Goal: Information Seeking & Learning: Learn about a topic

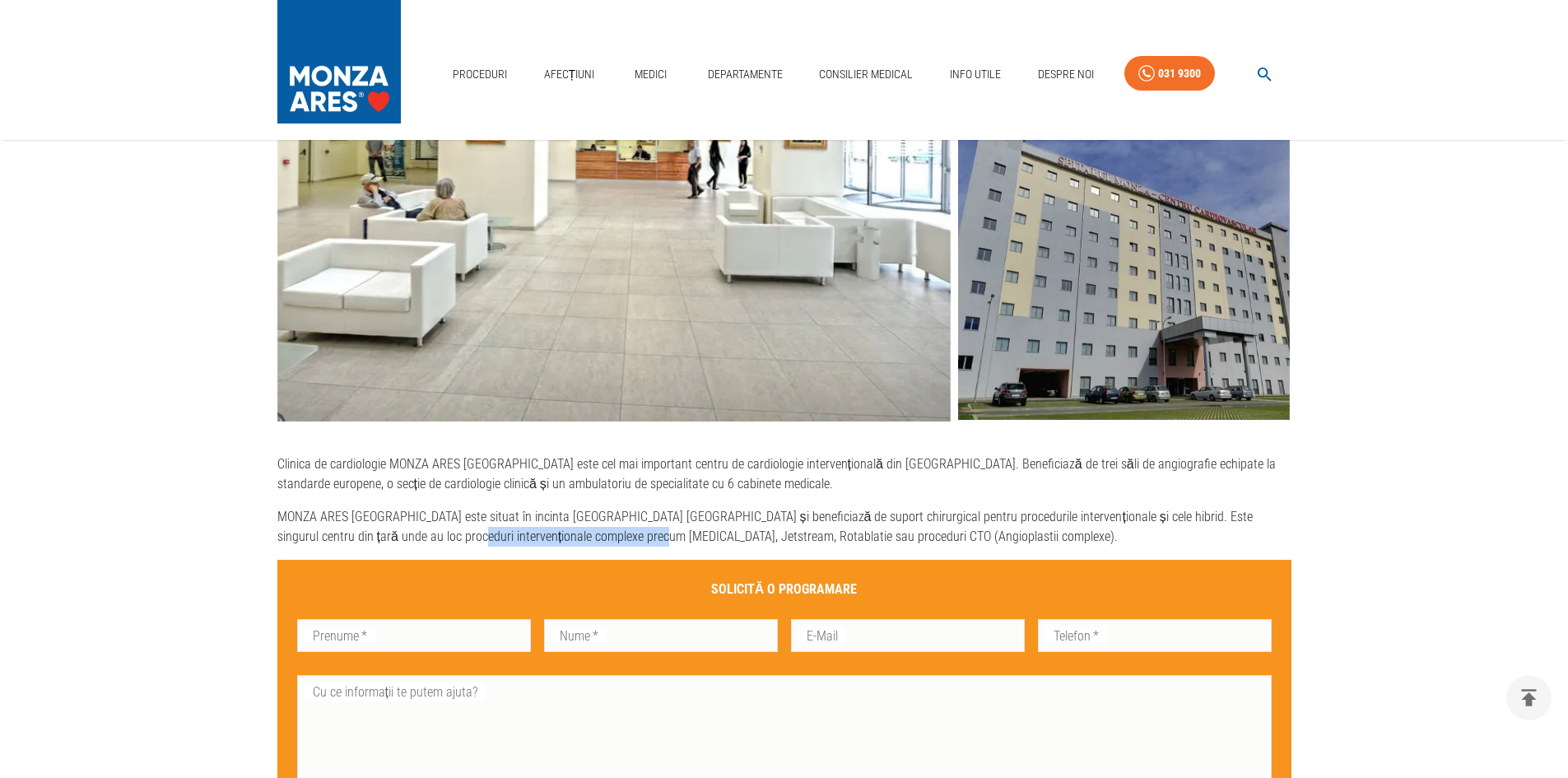
scroll to position [771, 0]
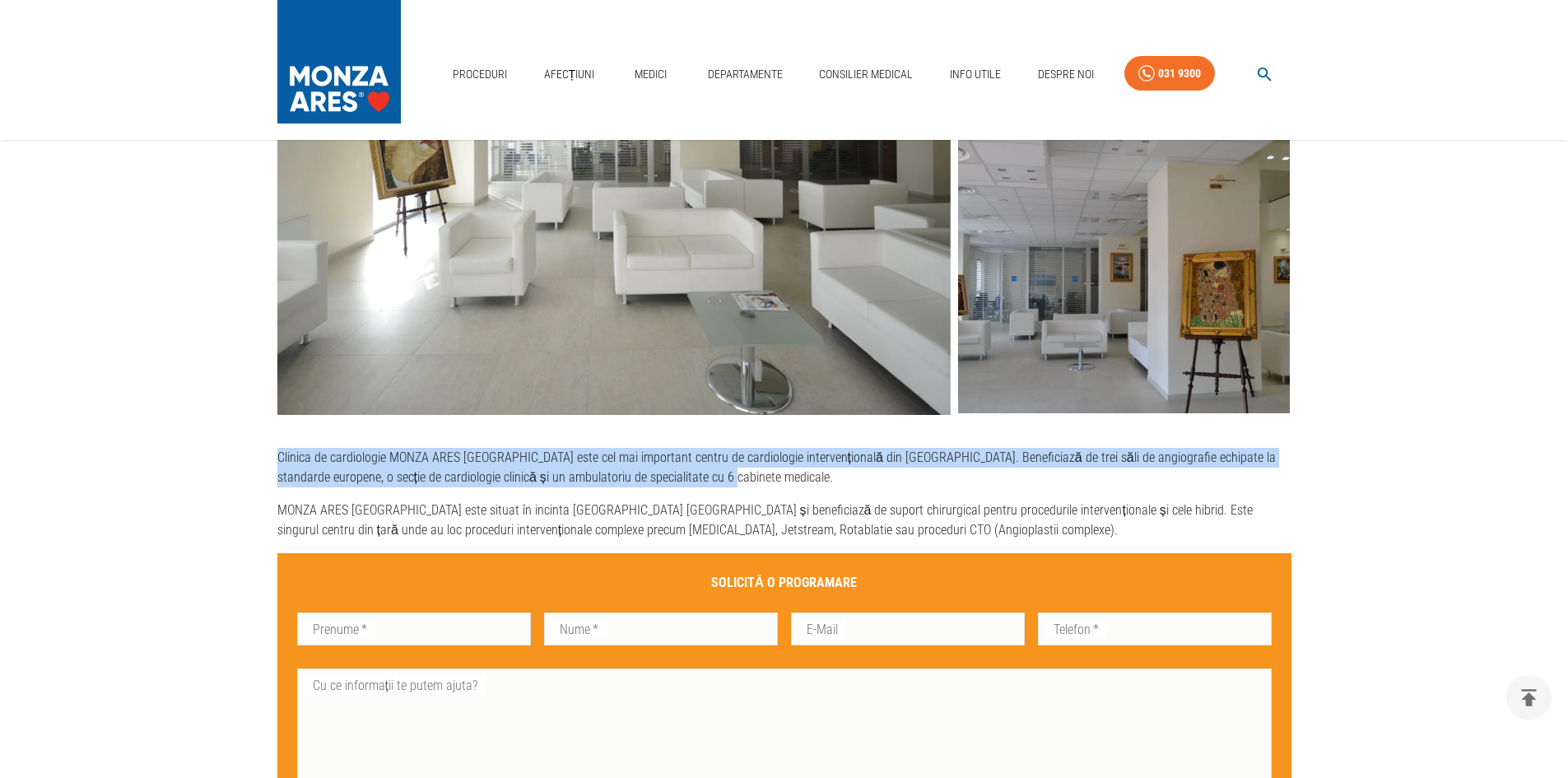
drag, startPoint x: 678, startPoint y: 478, endPoint x: 272, endPoint y: 460, distance: 406.4
click at [272, 459] on div "Clinica de cardiologie MONZA ARES [GEOGRAPHIC_DATA] este cel mai important cent…" at bounding box center [771, 226] width 1041 height 1498
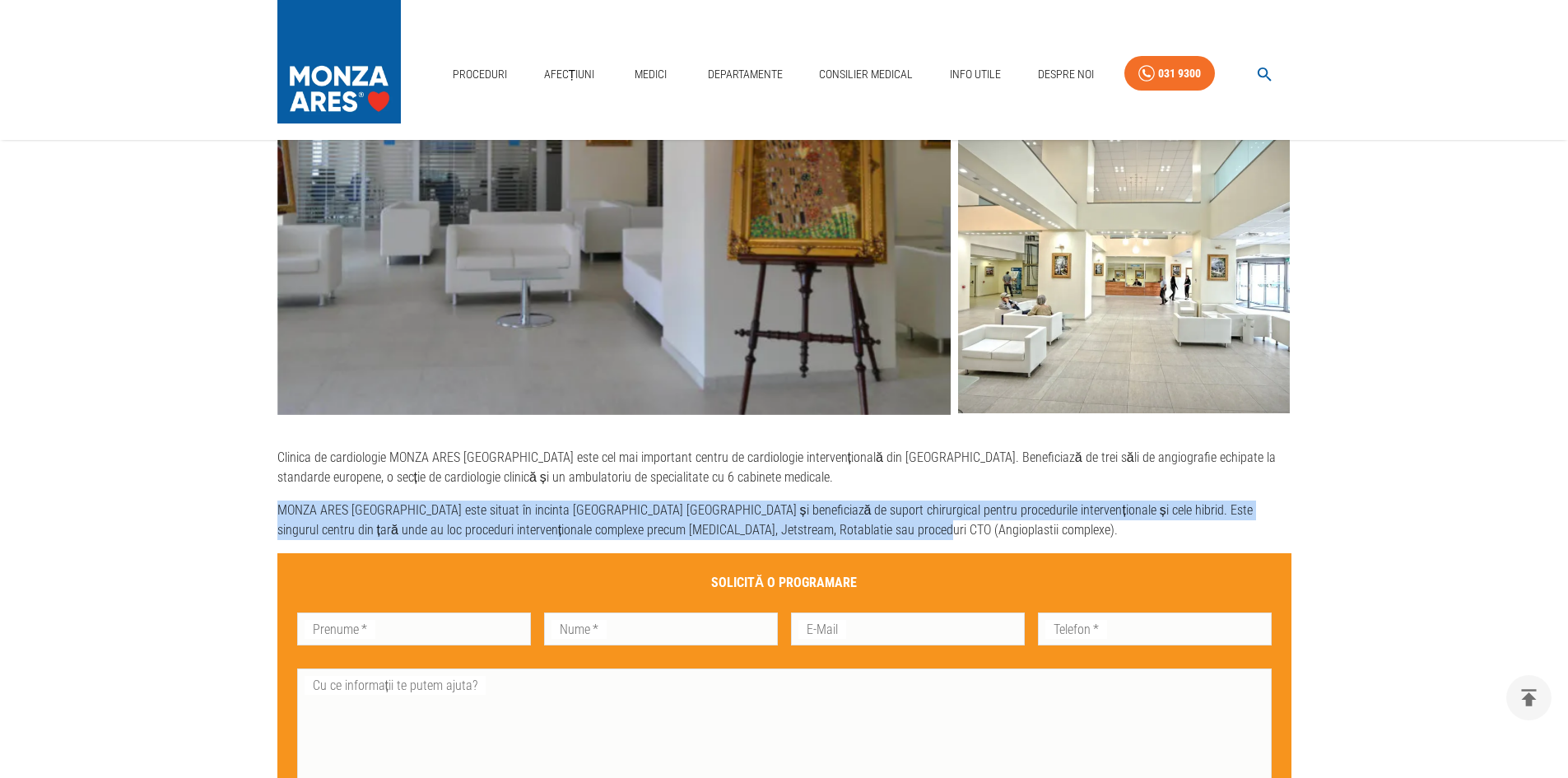
drag, startPoint x: 279, startPoint y: 510, endPoint x: 1278, endPoint y: 524, distance: 999.1
click at [1278, 524] on p "MONZA ARES [GEOGRAPHIC_DATA] este situat în incinta [GEOGRAPHIC_DATA] [GEOGRAPH…" at bounding box center [785, 520] width 1014 height 40
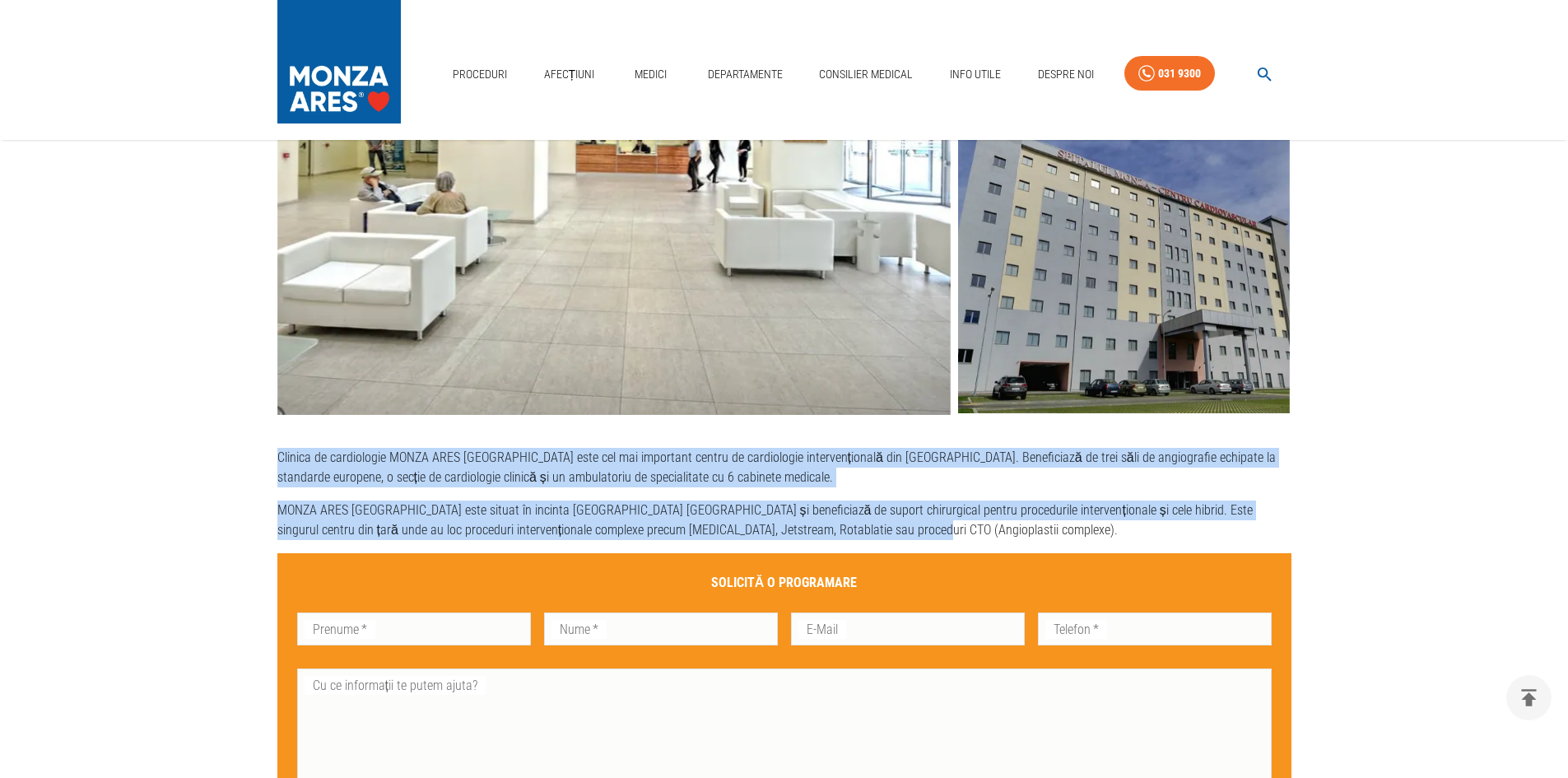
drag, startPoint x: 839, startPoint y: 535, endPoint x: 271, endPoint y: 458, distance: 573.2
click at [271, 458] on div "Clinica de cardiologie MONZA ARES [GEOGRAPHIC_DATA] este cel mai important cent…" at bounding box center [771, 226] width 1041 height 1498
click at [587, 474] on p "Clinica de cardiologie MONZA ARES [GEOGRAPHIC_DATA] este cel mai important cent…" at bounding box center [785, 468] width 1014 height 40
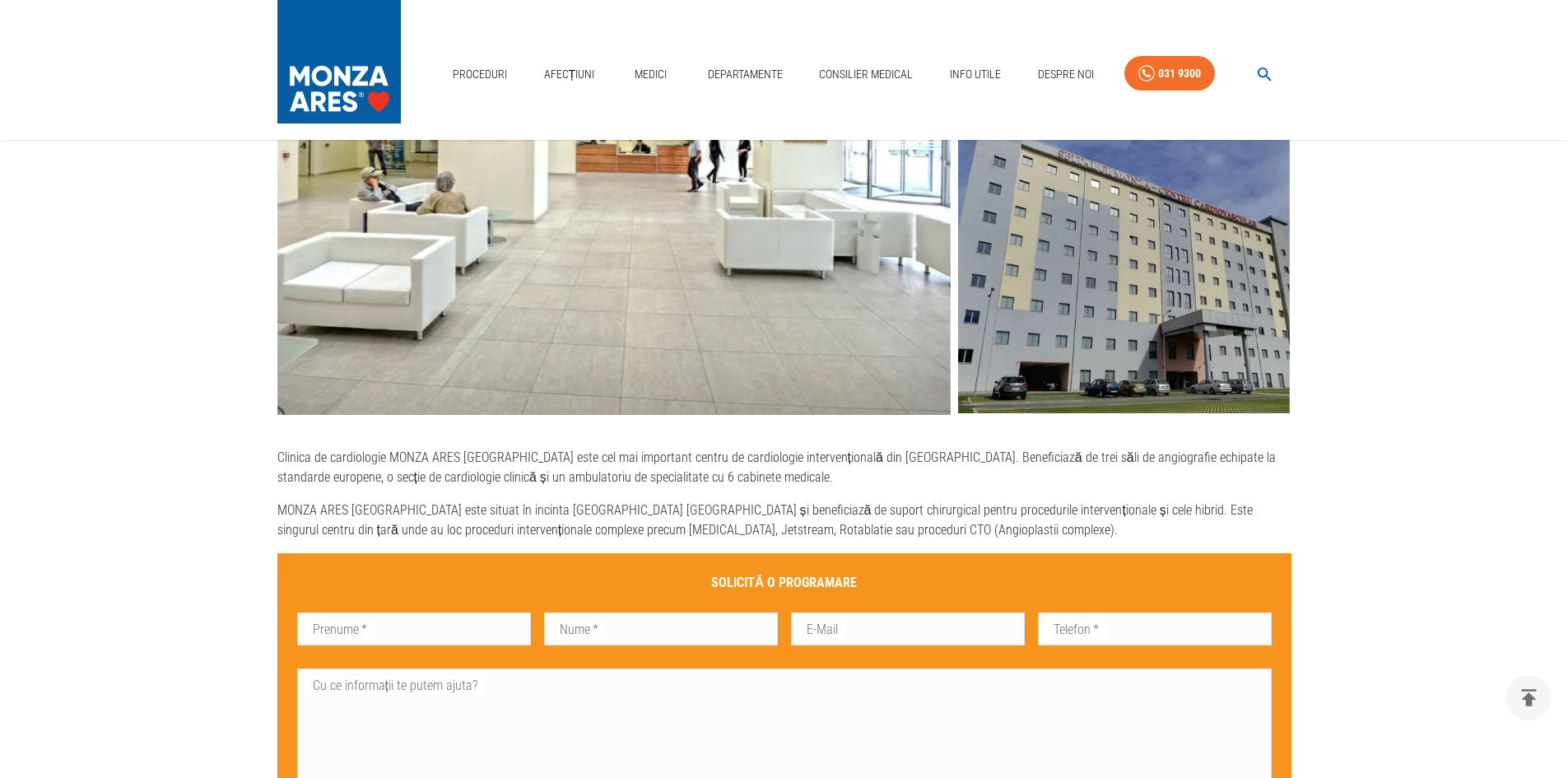
click at [691, 482] on p "Clinica de cardiologie MONZA ARES [GEOGRAPHIC_DATA] este cel mai important cent…" at bounding box center [785, 468] width 1014 height 40
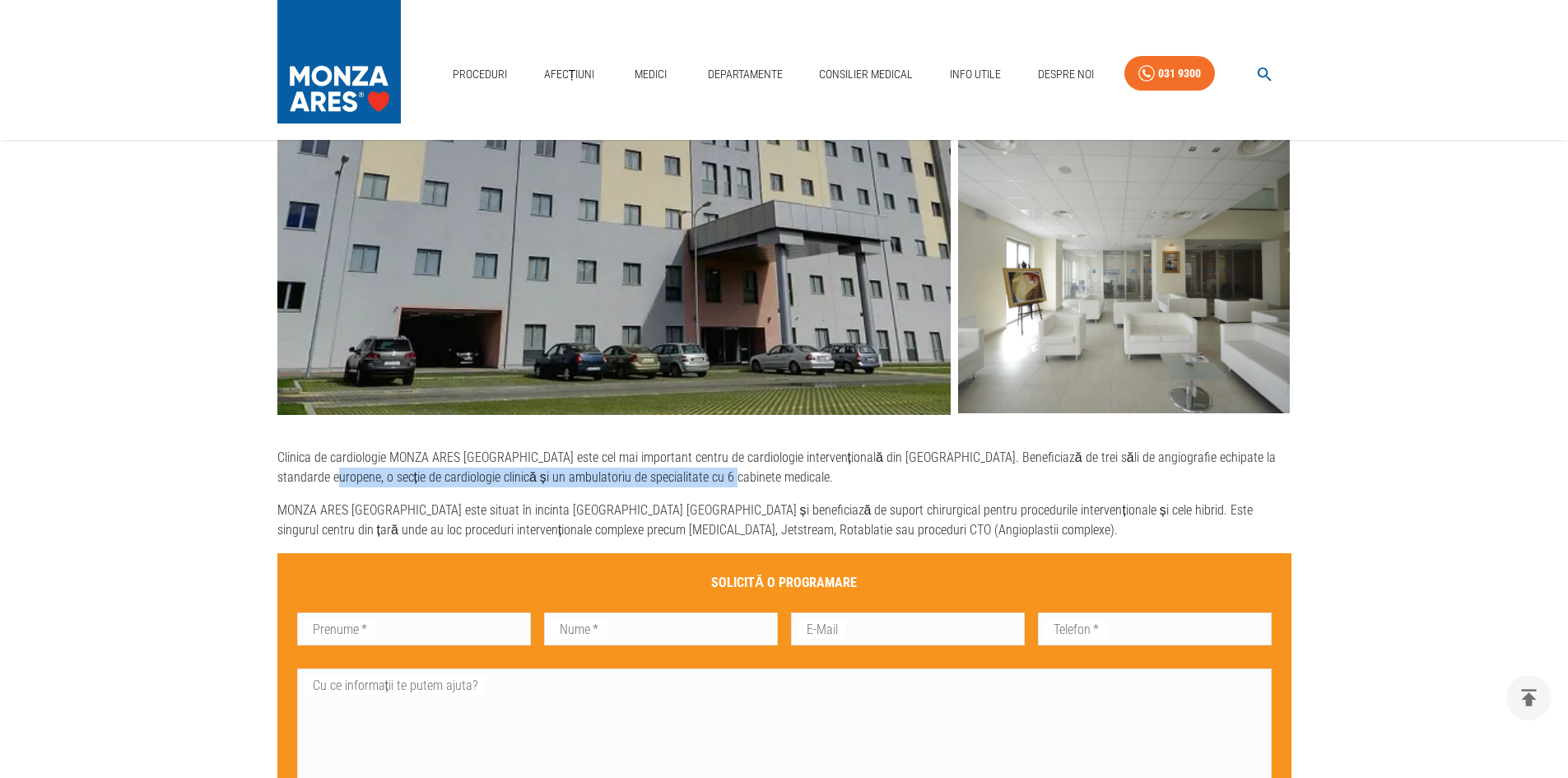
drag, startPoint x: 679, startPoint y: 479, endPoint x: 278, endPoint y: 469, distance: 401.1
click at [278, 469] on p "Clinica de cardiologie MONZA ARES [GEOGRAPHIC_DATA] este cel mai important cent…" at bounding box center [785, 468] width 1014 height 40
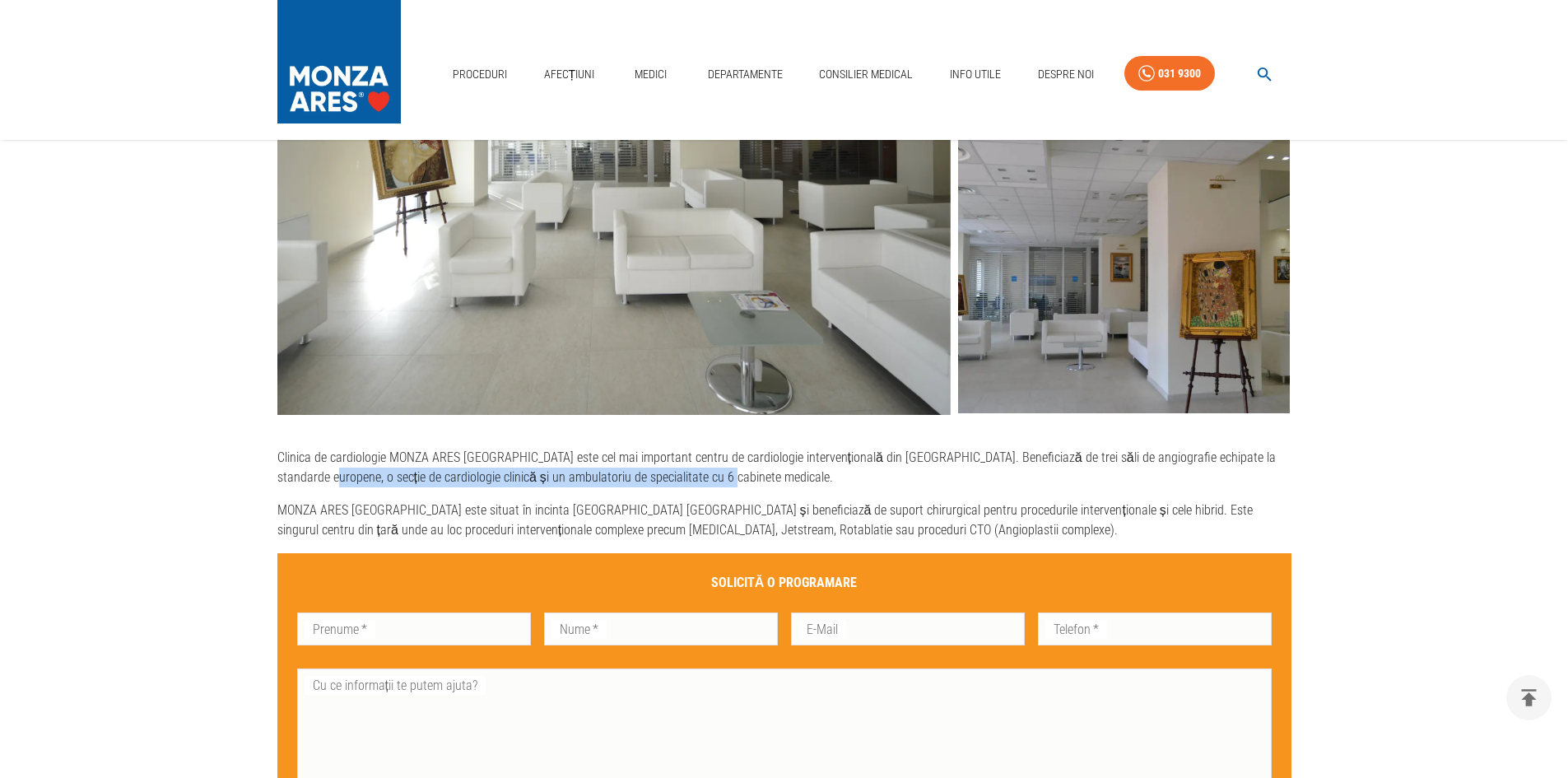
click at [811, 480] on p "Clinica de cardiologie MONZA ARES [GEOGRAPHIC_DATA] este cel mai important cent…" at bounding box center [785, 468] width 1014 height 40
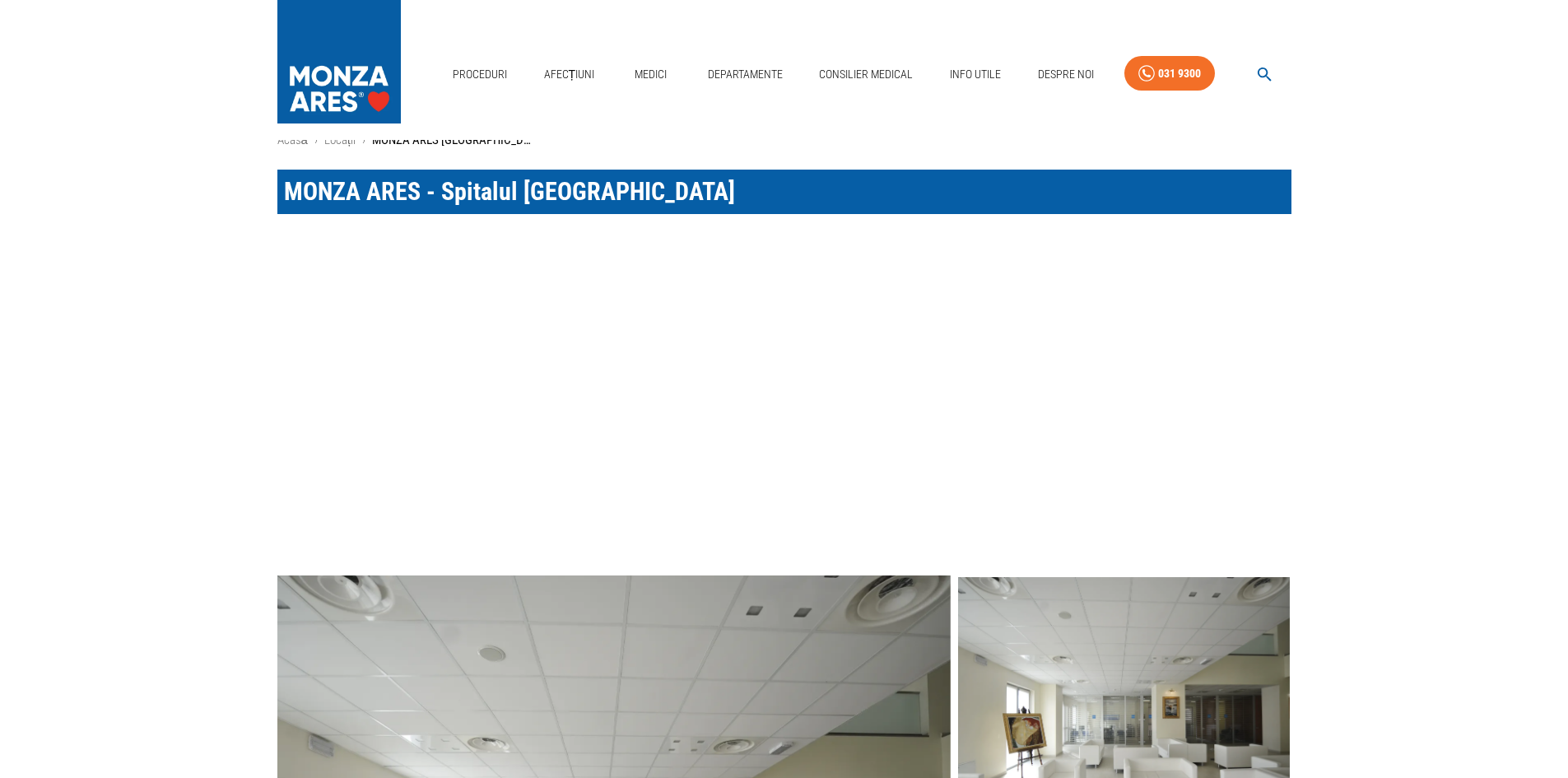
scroll to position [0, 0]
